Goal: Obtain resource: Download file/media

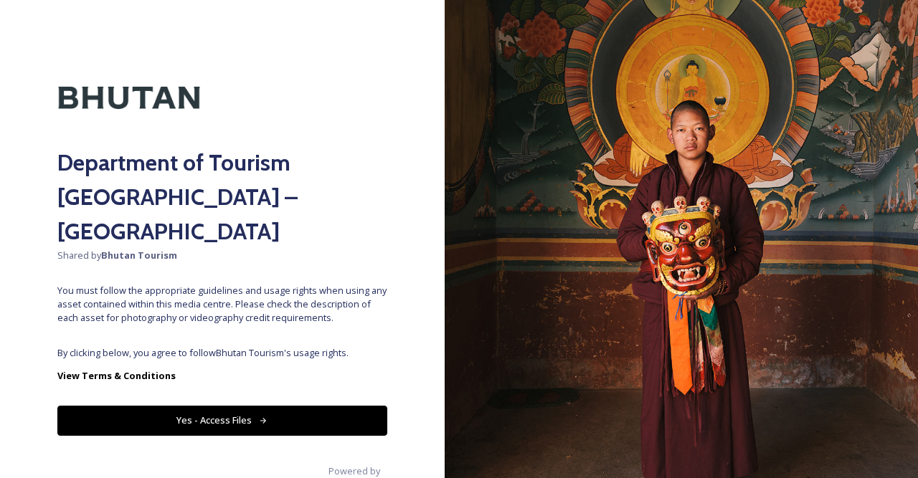
click at [213, 406] on button "Yes - Access Files" at bounding box center [222, 420] width 330 height 29
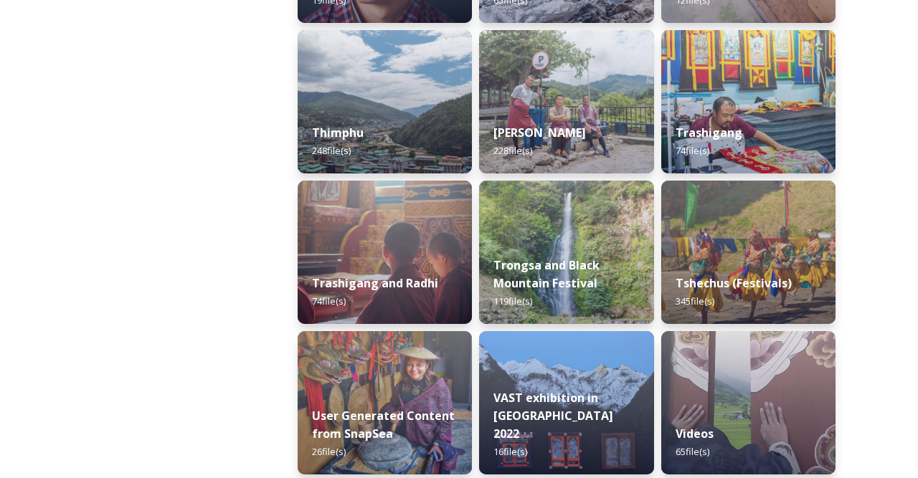
scroll to position [1716, 0]
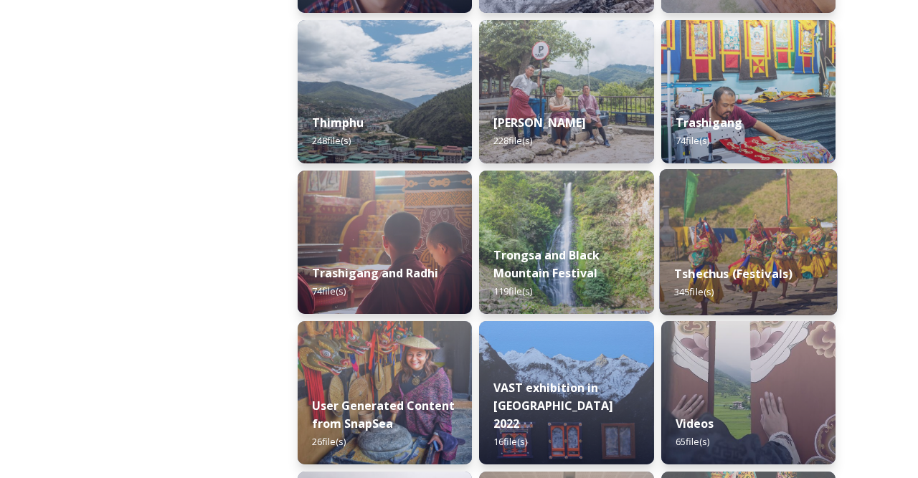
click at [734, 260] on div "Tshechus (Festivals) 345 file(s)" at bounding box center [748, 282] width 178 height 65
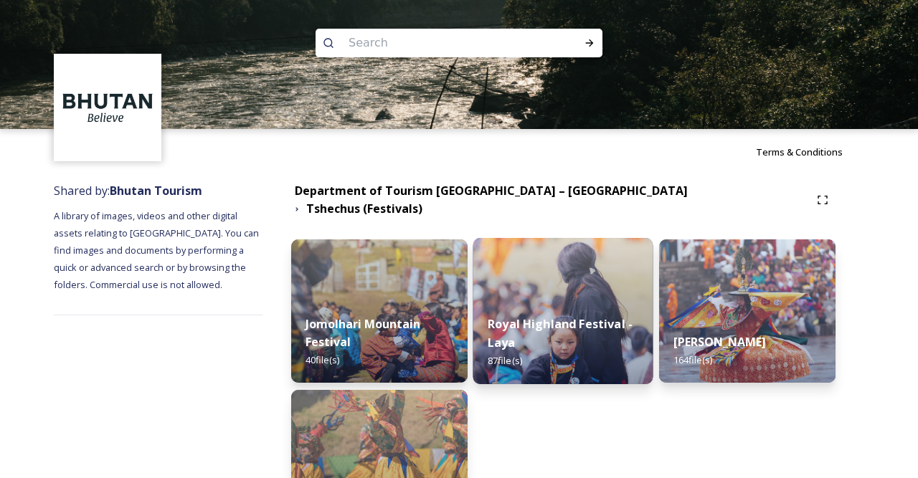
click at [575, 283] on img at bounding box center [563, 311] width 180 height 146
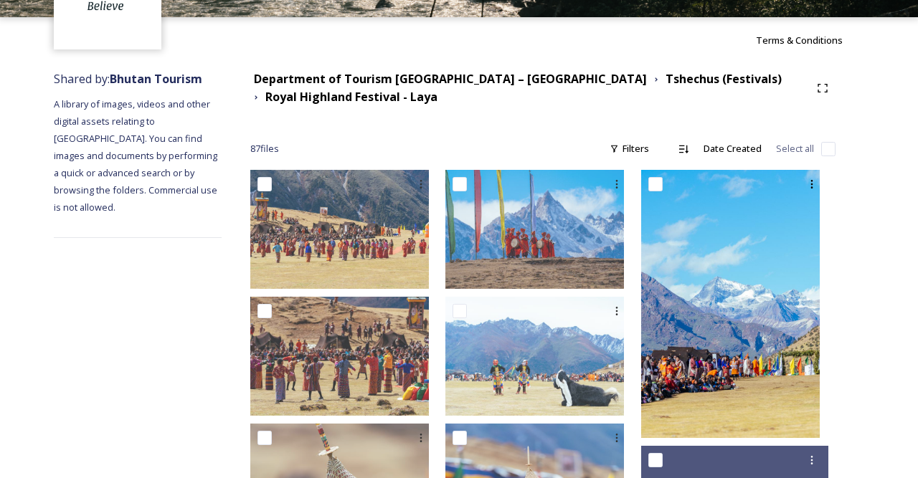
scroll to position [75, 0]
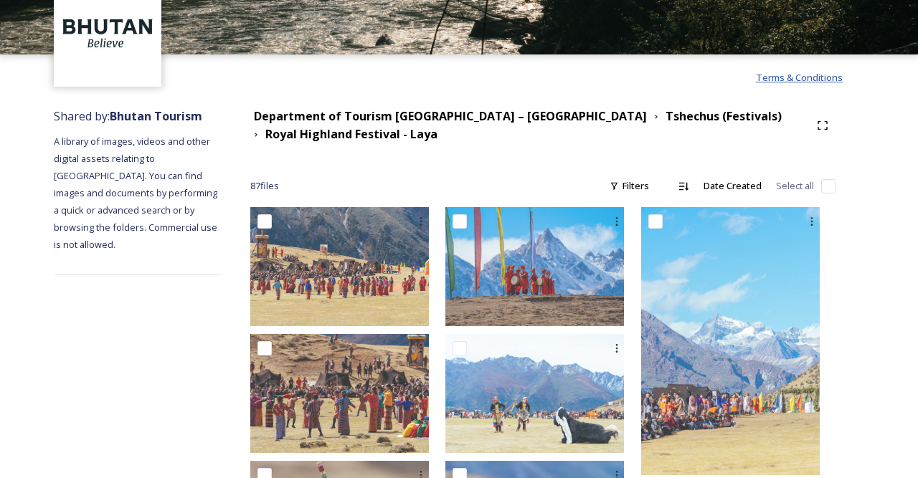
click at [794, 80] on span "Terms & Conditions" at bounding box center [799, 77] width 87 height 13
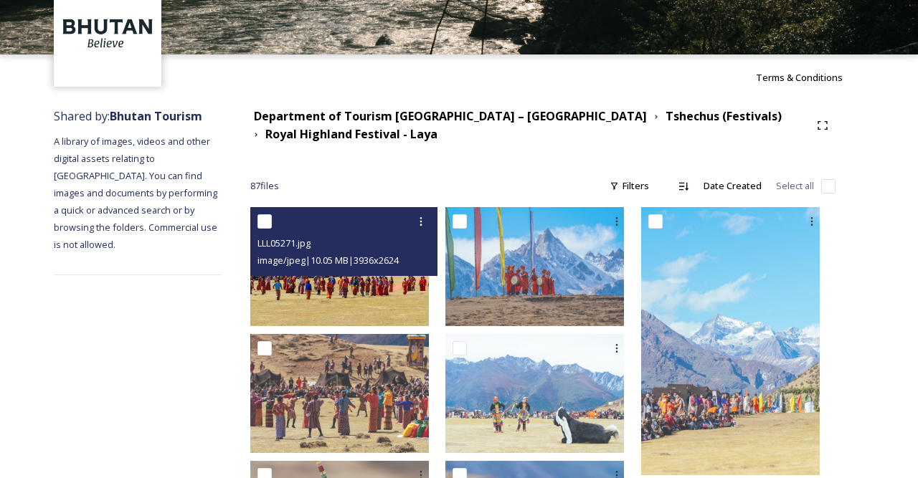
click at [272, 223] on input "checkbox" at bounding box center [265, 221] width 14 height 14
checkbox input "true"
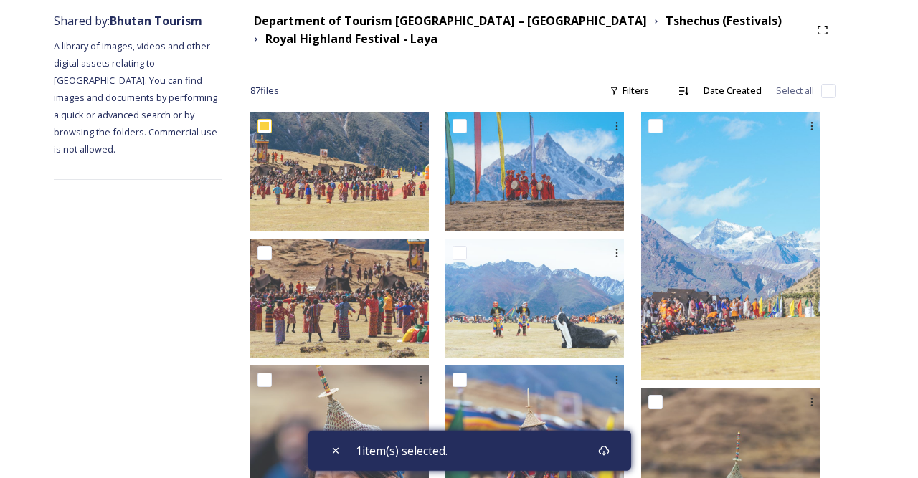
scroll to position [149, 0]
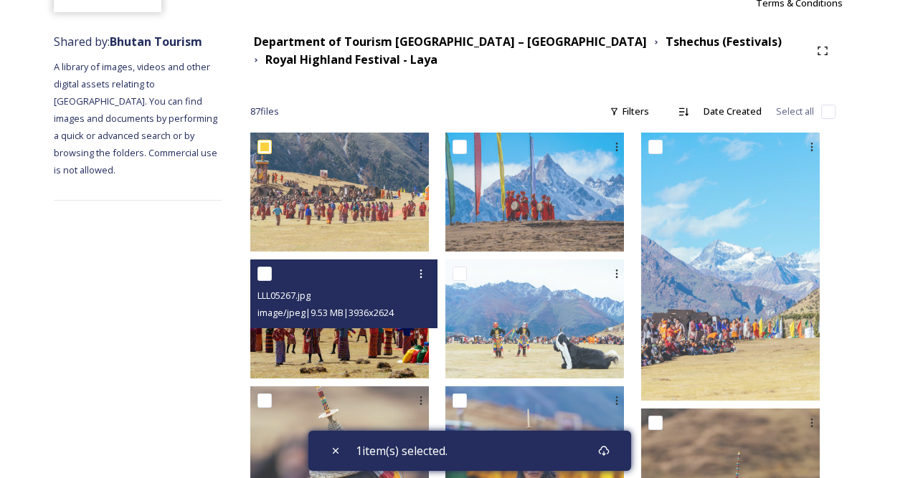
click at [272, 280] on input "checkbox" at bounding box center [265, 274] width 14 height 14
checkbox input "true"
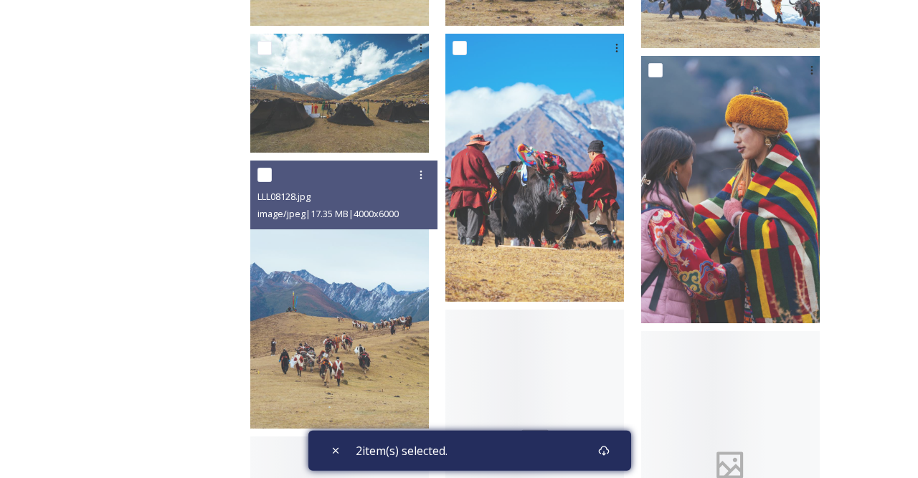
scroll to position [1194, 0]
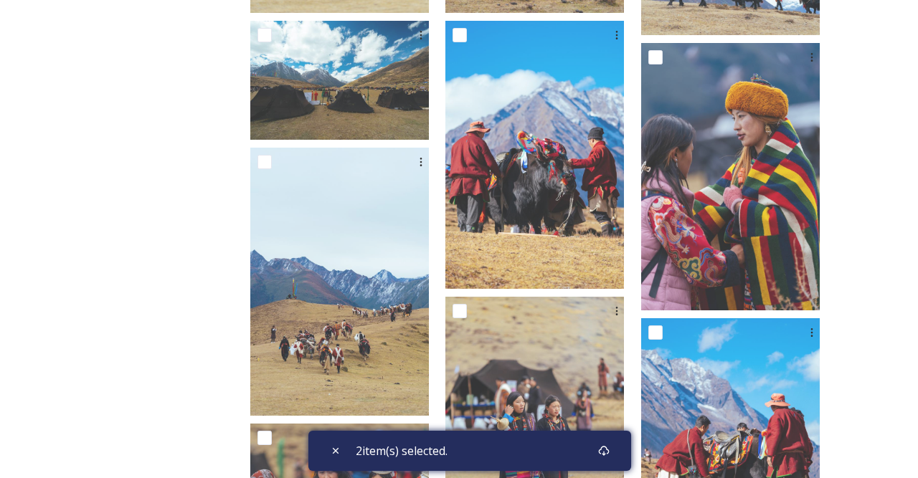
click at [431, 453] on span "2 item(s) selected." at bounding box center [402, 451] width 92 height 17
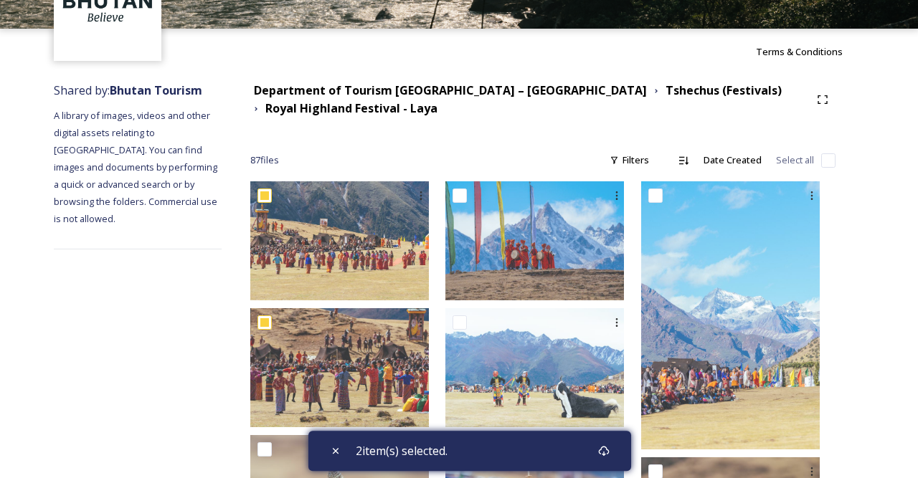
scroll to position [149, 0]
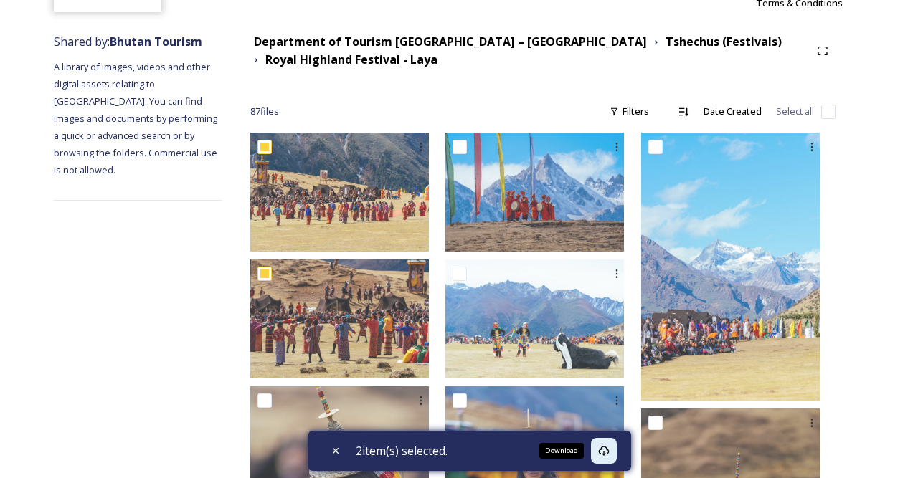
click at [610, 453] on icon at bounding box center [603, 450] width 11 height 11
click at [609, 450] on icon at bounding box center [603, 450] width 11 height 11
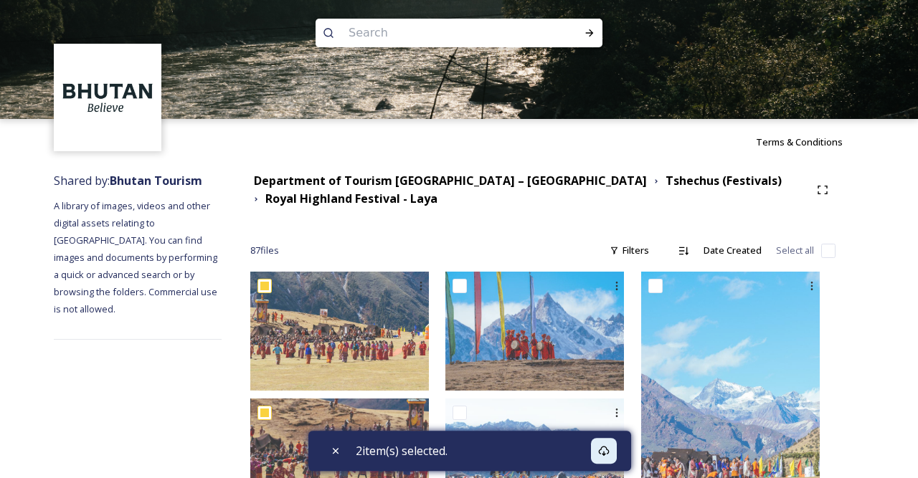
scroll to position [0, 0]
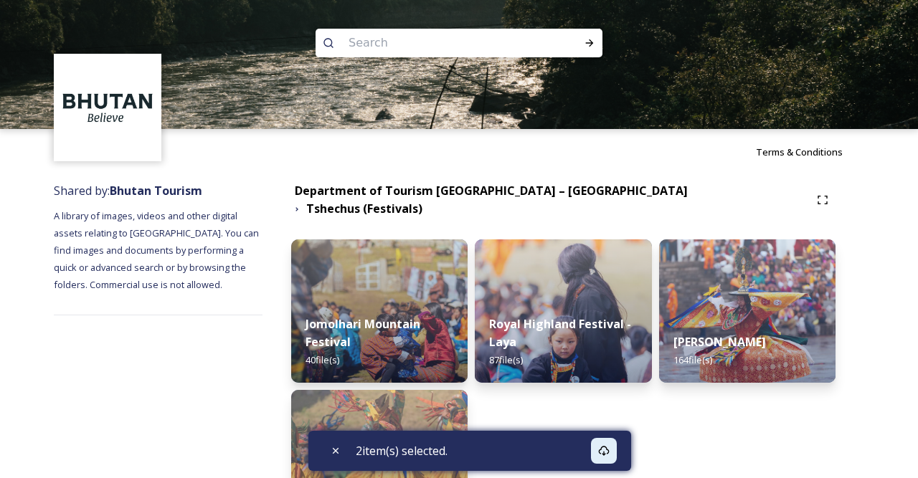
checkbox input "false"
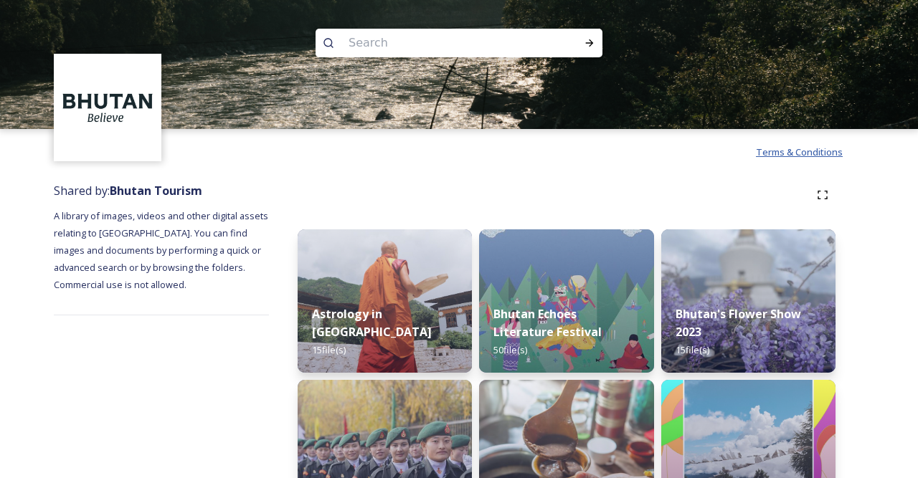
click at [783, 154] on span "Terms & Conditions" at bounding box center [799, 152] width 87 height 13
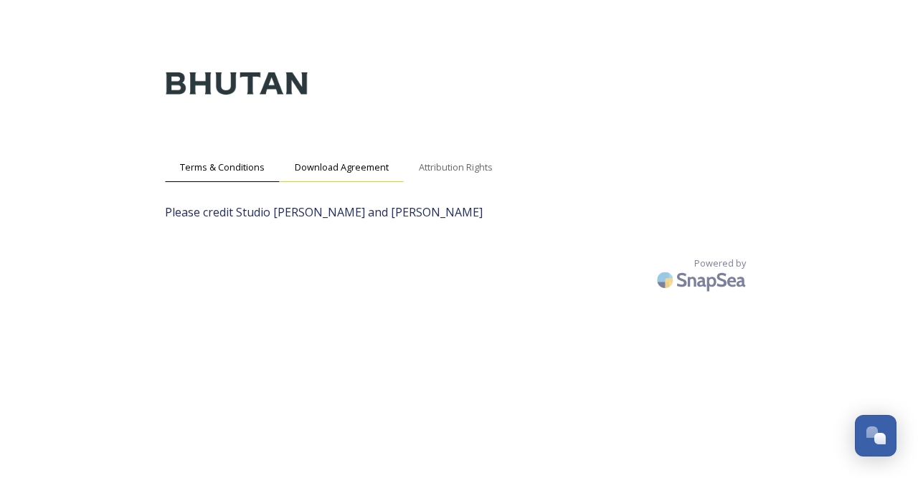
click at [346, 163] on span "Download Agreement" at bounding box center [342, 168] width 94 height 14
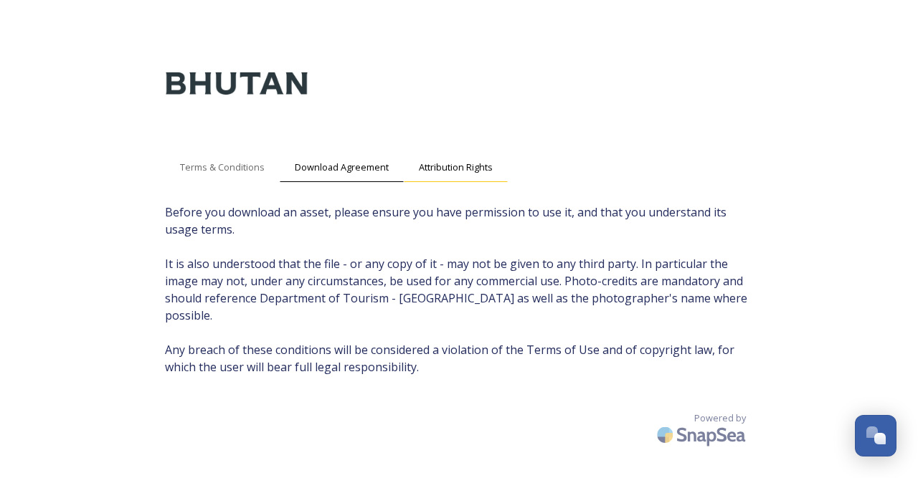
click at [468, 170] on span "Attribution Rights" at bounding box center [456, 168] width 74 height 14
click at [339, 171] on span "Download Agreement" at bounding box center [342, 168] width 94 height 14
click at [242, 164] on span "Terms & Conditions" at bounding box center [222, 168] width 85 height 14
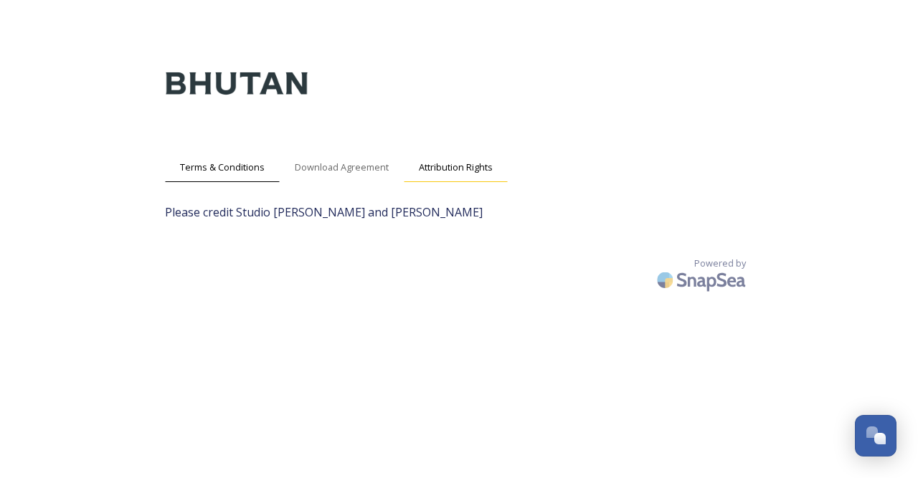
click at [450, 166] on span "Attribution Rights" at bounding box center [456, 168] width 74 height 14
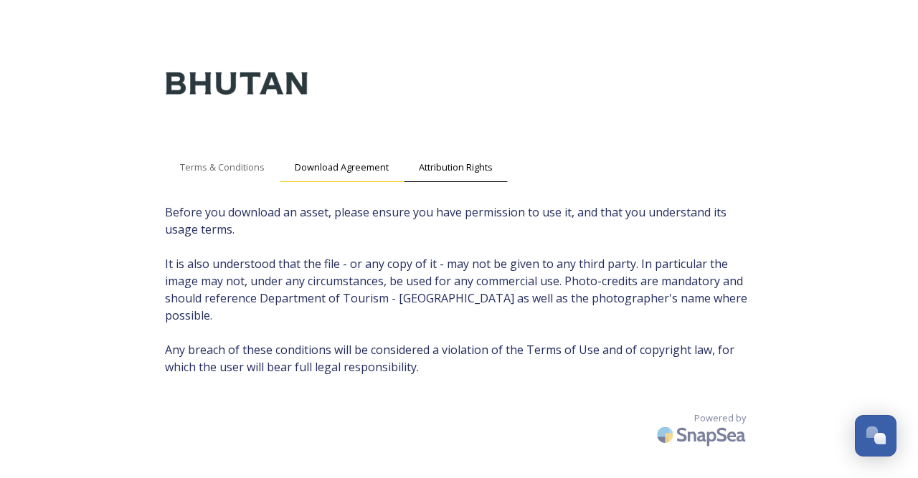
click at [346, 164] on span "Download Agreement" at bounding box center [342, 168] width 94 height 14
click at [238, 168] on span "Terms & Conditions" at bounding box center [222, 168] width 85 height 14
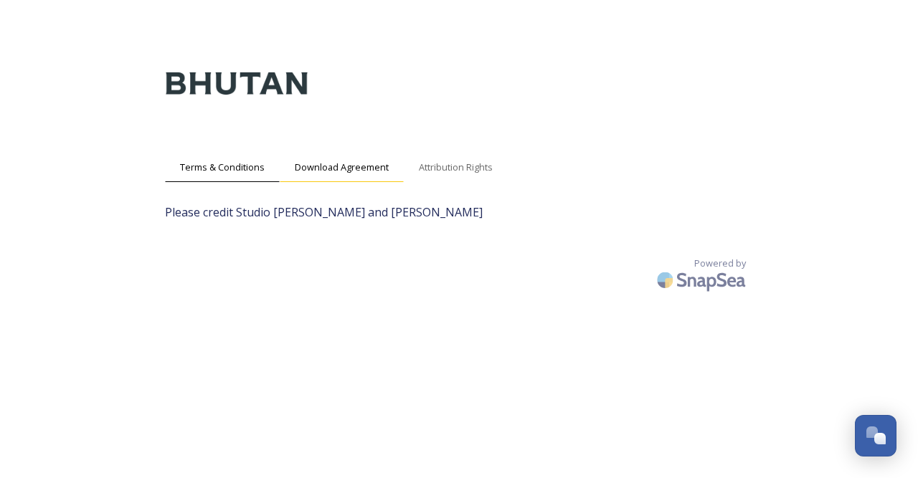
click at [346, 167] on span "Download Agreement" at bounding box center [342, 168] width 94 height 14
